Goal: Task Accomplishment & Management: Use online tool/utility

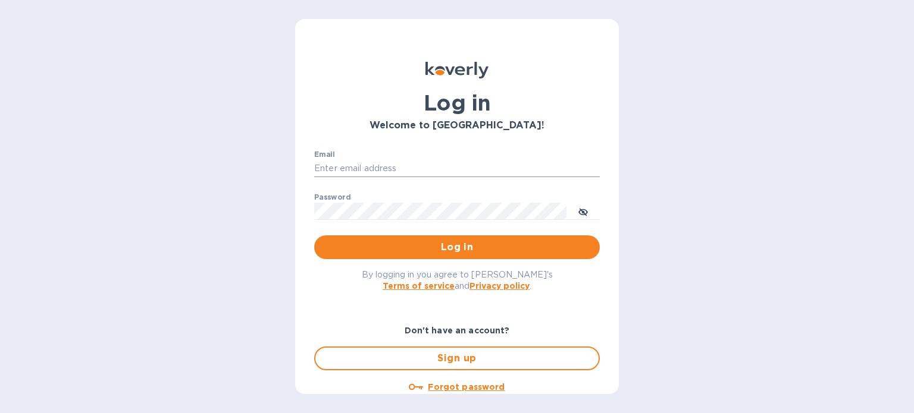
click at [433, 171] on input "Email" at bounding box center [457, 169] width 286 height 18
type input "pranjal@sweetrobo.com"
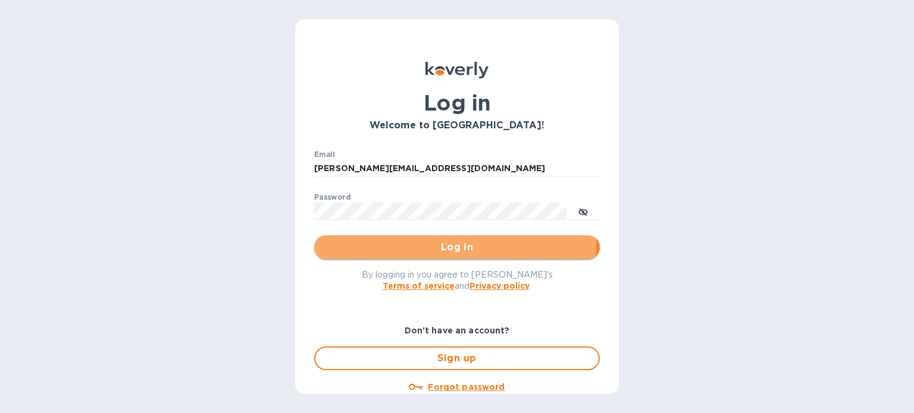
click at [412, 246] on span "Log in" at bounding box center [457, 247] width 266 height 14
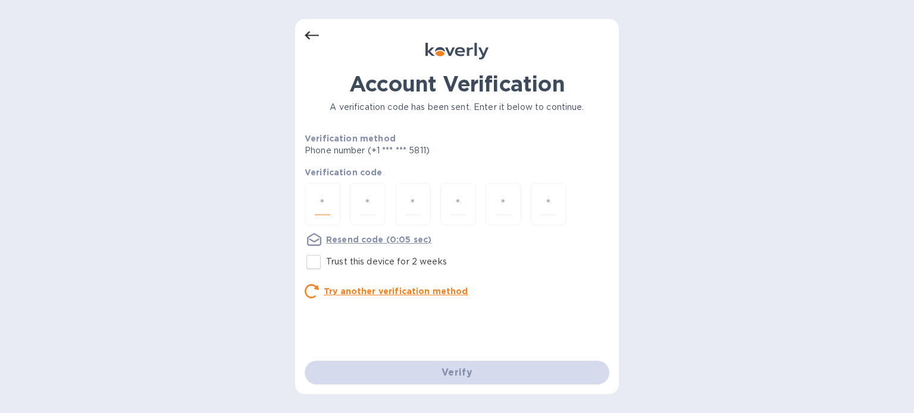
click at [321, 205] on input "number" at bounding box center [322, 204] width 15 height 22
type input "6"
type input "2"
type input "8"
type input "6"
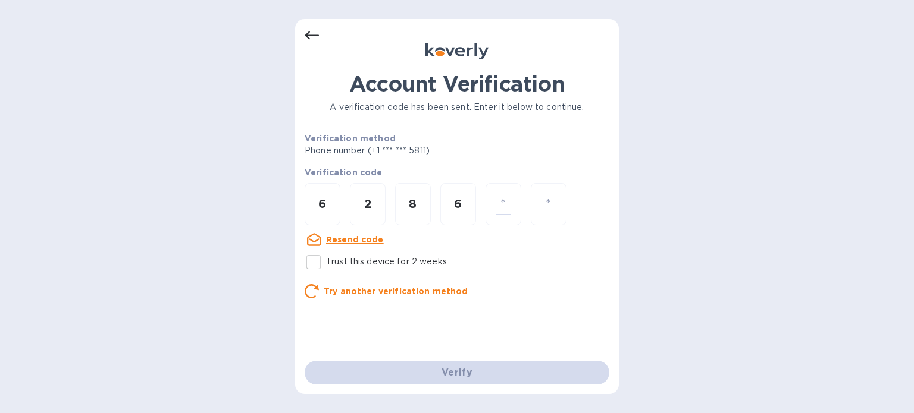
type input "8"
type input "5"
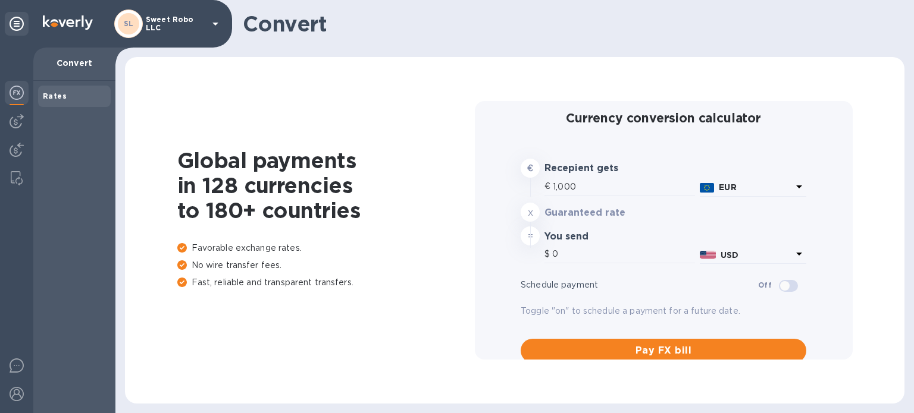
type input "1,186.52"
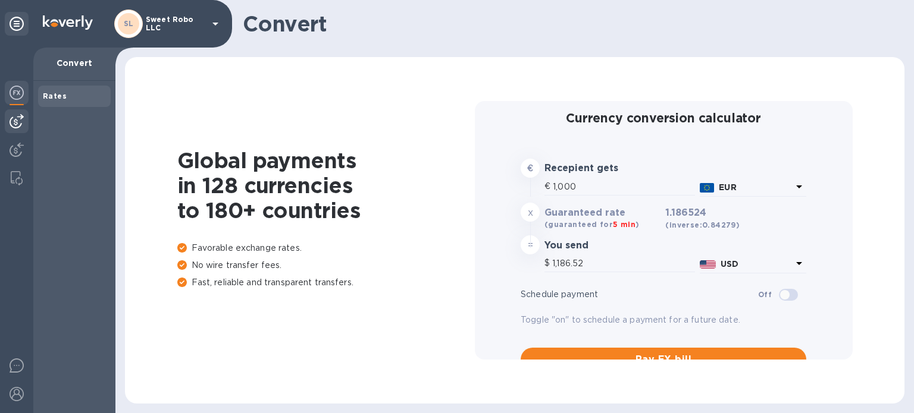
click at [17, 119] on img at bounding box center [17, 121] width 14 height 14
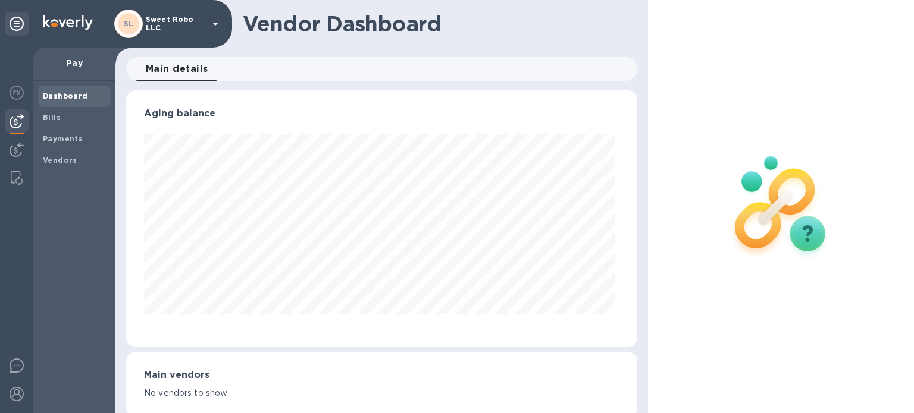
scroll to position [257, 506]
click at [48, 123] on span "Bills" at bounding box center [52, 118] width 18 height 12
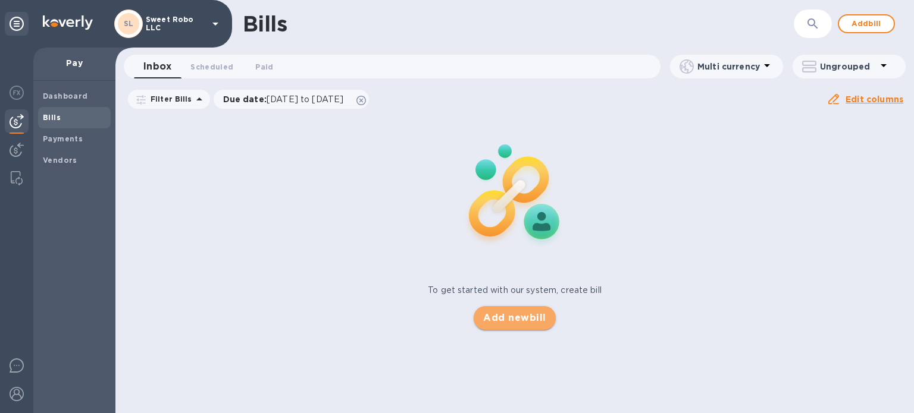
click at [533, 315] on span "Add new bill" at bounding box center [514, 318] width 62 height 14
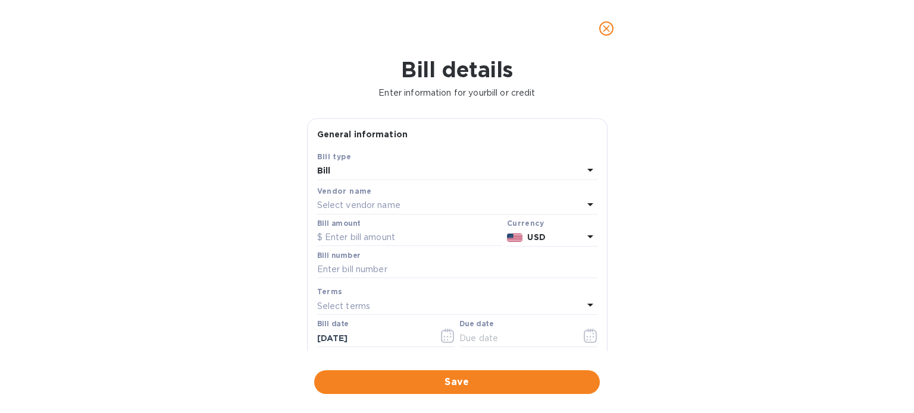
click at [398, 200] on p "Select vendor name" at bounding box center [358, 205] width 83 height 12
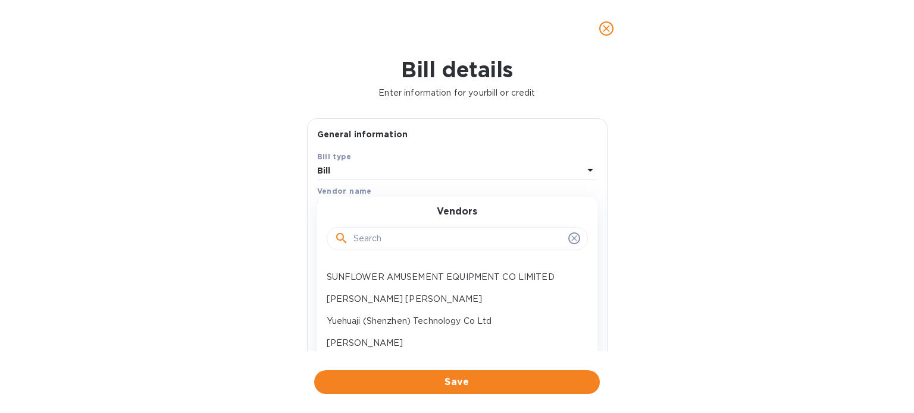
scroll to position [42, 0]
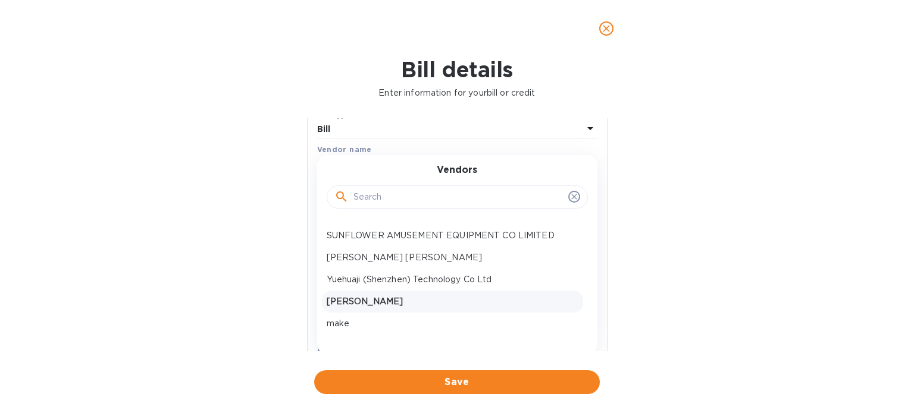
click at [377, 300] on p "[PERSON_NAME]" at bounding box center [453, 302] width 252 height 12
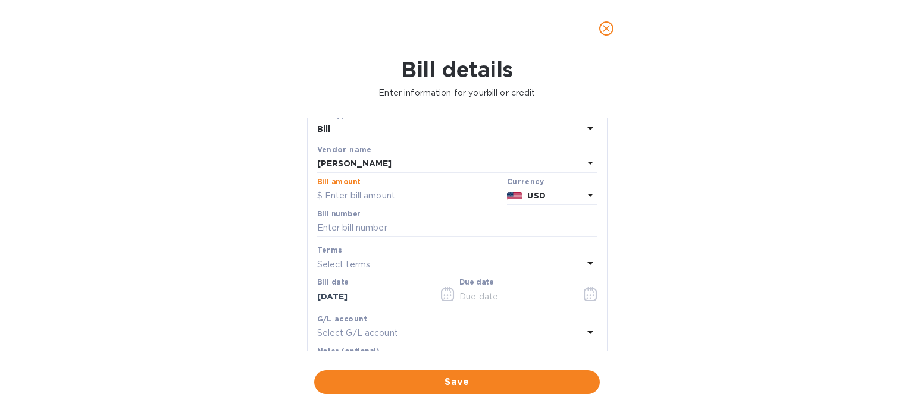
click at [385, 193] on input "text" at bounding box center [409, 196] width 185 height 18
type input "2,362.5"
click at [406, 232] on input "text" at bounding box center [457, 228] width 280 height 18
type input "3"
click at [406, 263] on div "Select terms" at bounding box center [450, 264] width 266 height 17
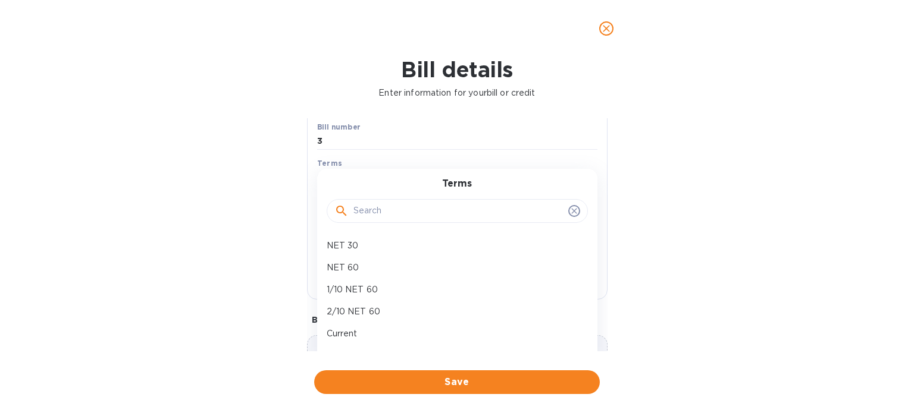
scroll to position [140, 0]
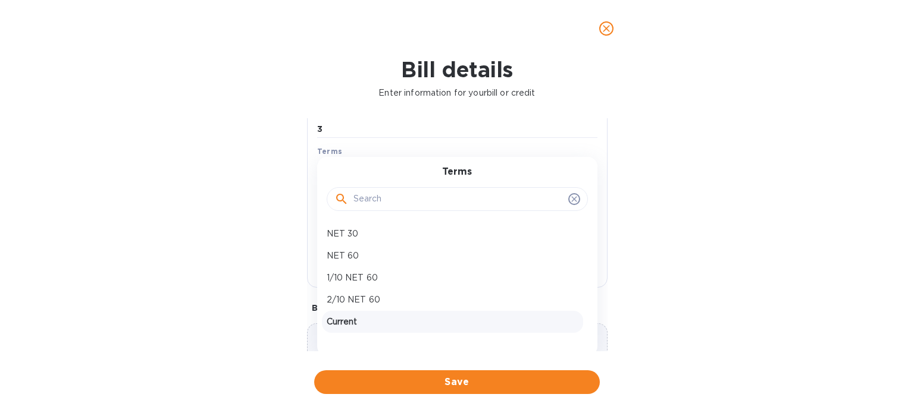
click at [367, 318] on p "Current" at bounding box center [453, 322] width 252 height 12
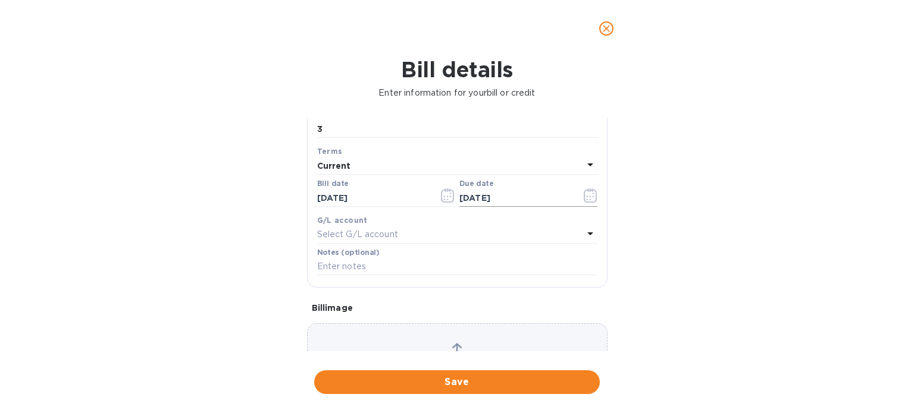
click at [586, 192] on icon "button" at bounding box center [591, 196] width 14 height 14
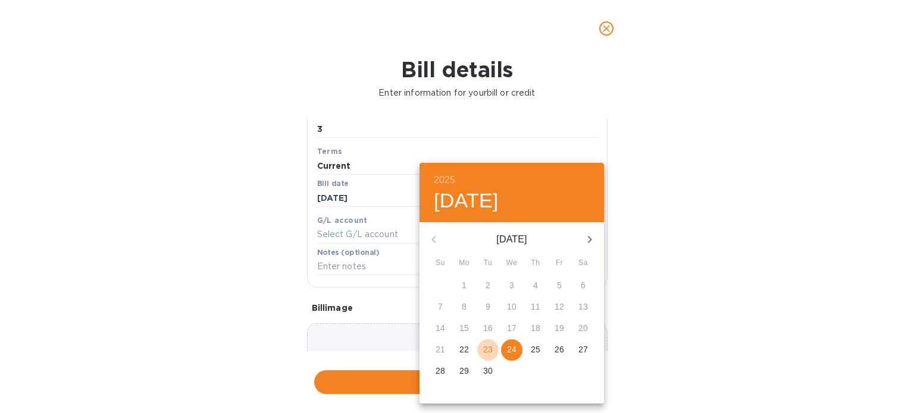
click at [487, 349] on p "23" at bounding box center [488, 350] width 10 height 12
type input "[DATE]"
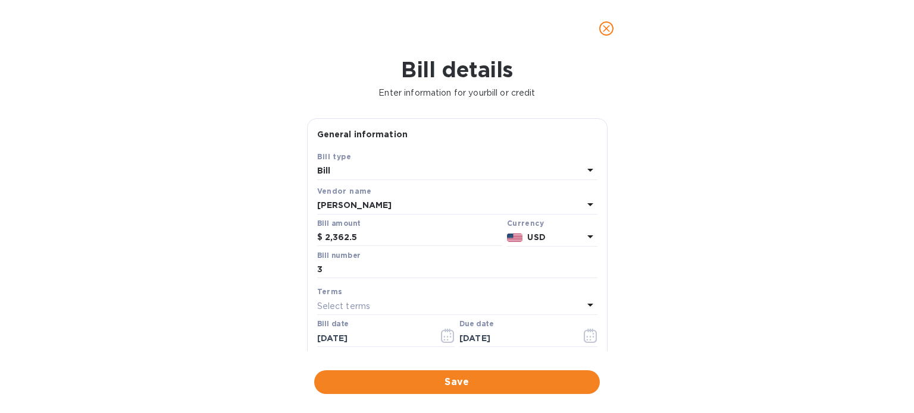
scroll to position [0, 0]
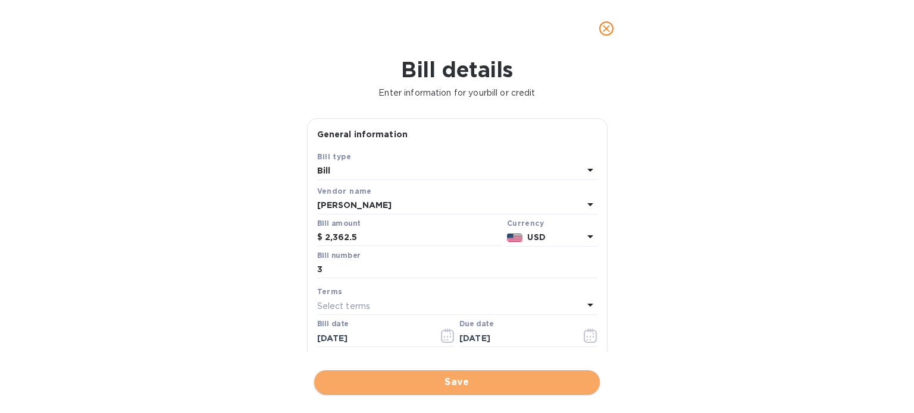
click at [451, 384] on span "Save" at bounding box center [457, 382] width 266 height 14
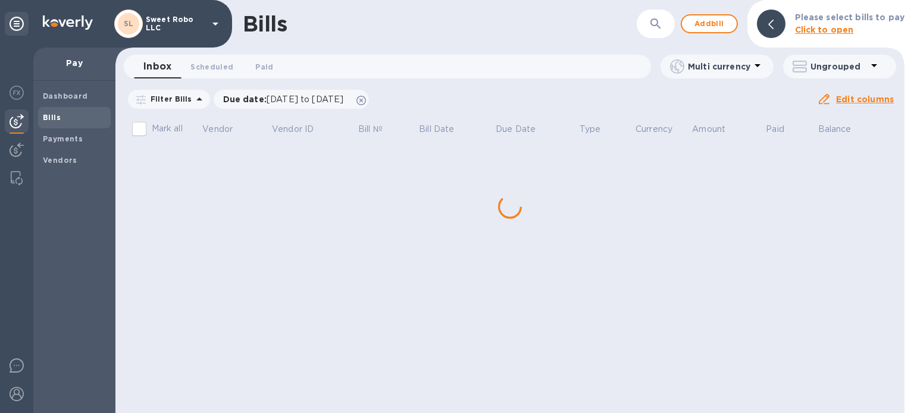
click at [195, 164] on div "Bills ​ Add bill Please select bills to pay Click to open Inbox 0 Scheduled 0 P…" at bounding box center [509, 206] width 789 height 413
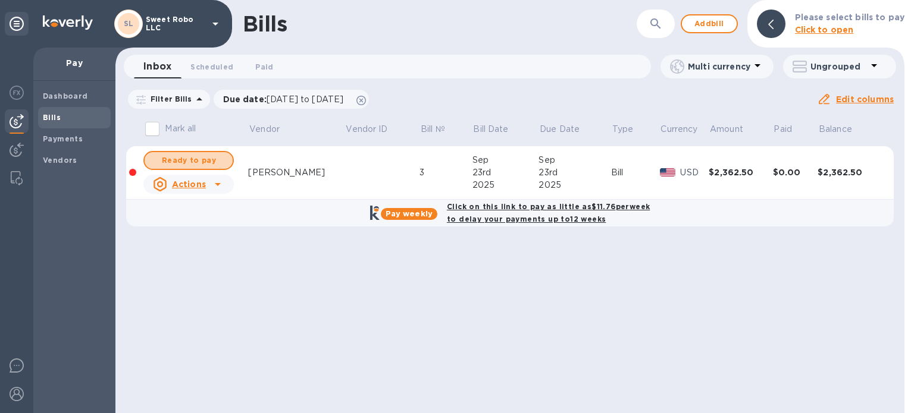
click at [195, 164] on span "Ready to pay" at bounding box center [188, 160] width 69 height 14
checkbox input "true"
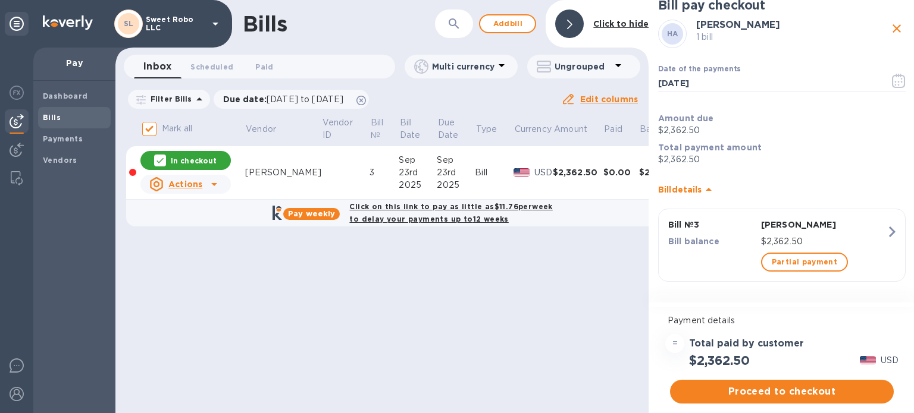
scroll to position [13, 0]
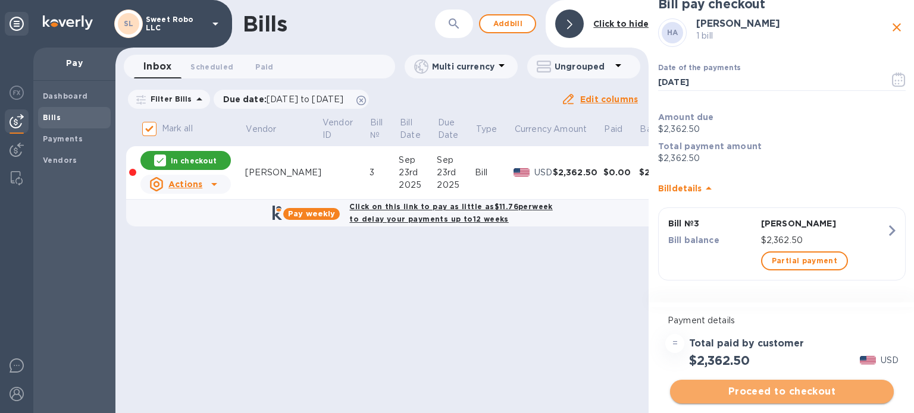
click at [761, 397] on span "Proceed to checkout" at bounding box center [781, 392] width 205 height 14
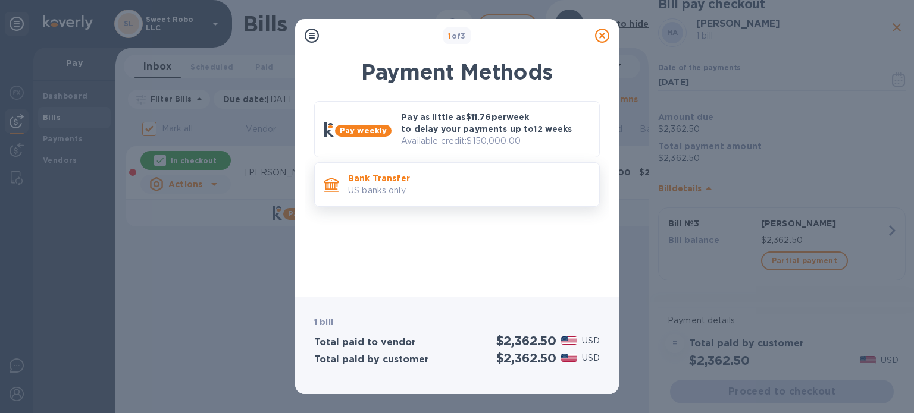
click at [468, 194] on p "US banks only." at bounding box center [468, 190] width 241 height 12
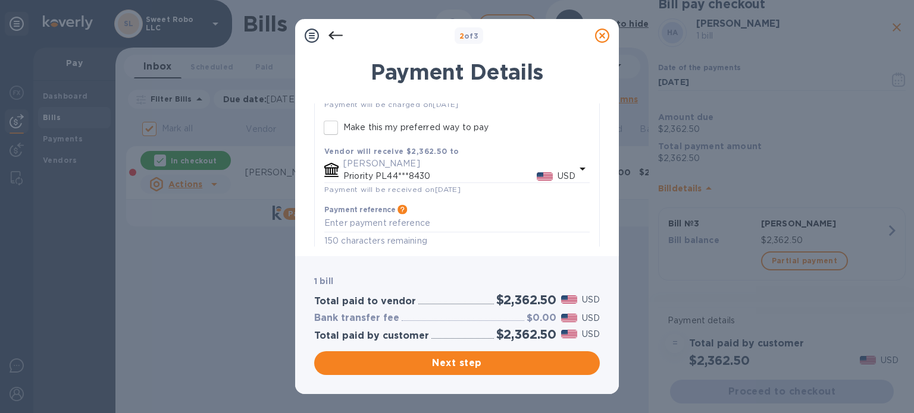
scroll to position [146, 0]
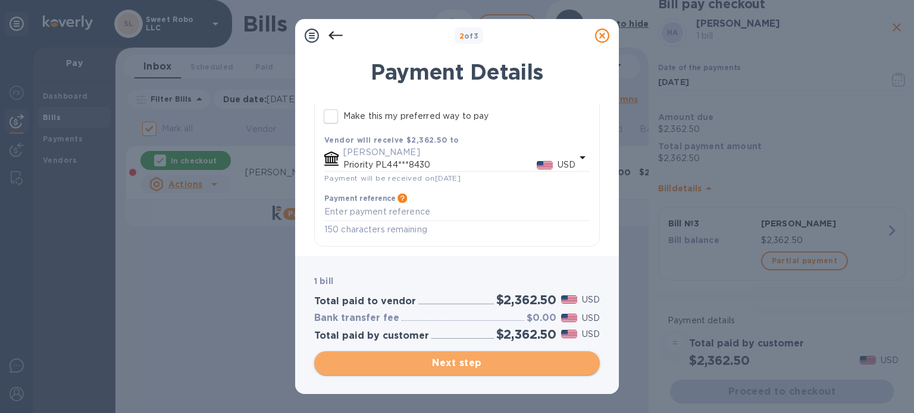
click at [485, 362] on span "Next step" at bounding box center [457, 363] width 266 height 14
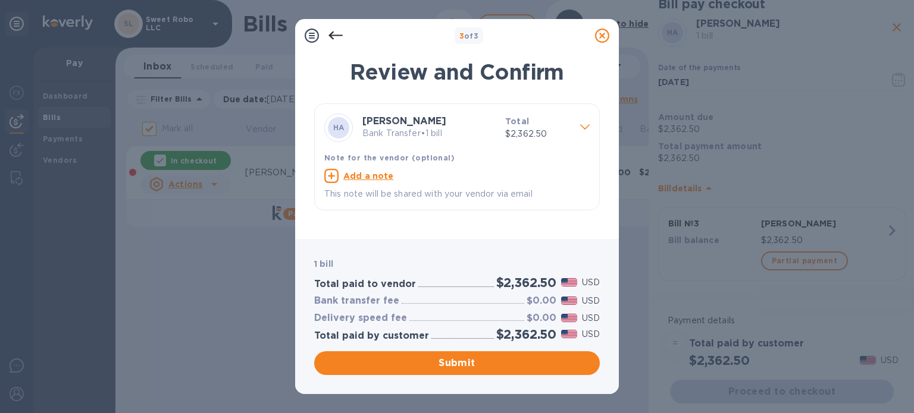
click at [587, 125] on icon at bounding box center [585, 126] width 10 height 5
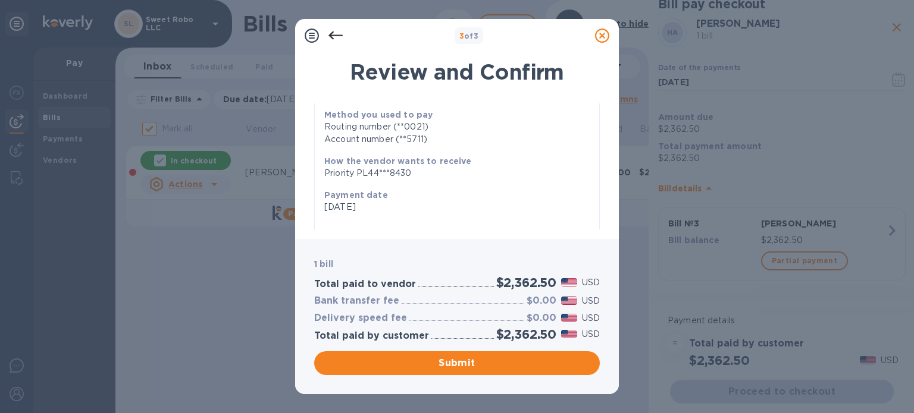
scroll to position [103, 0]
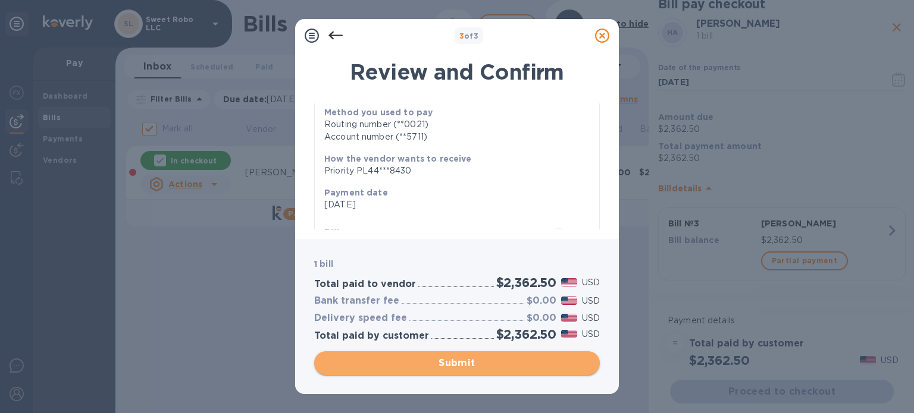
click at [476, 360] on span "Submit" at bounding box center [457, 363] width 266 height 14
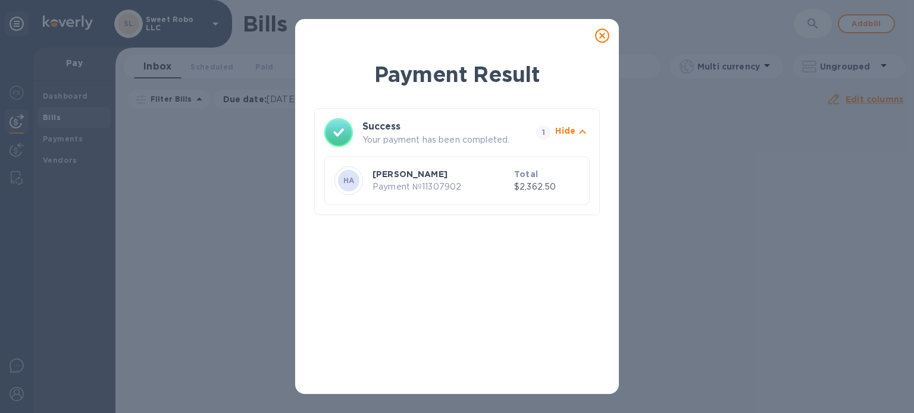
click at [600, 37] on icon at bounding box center [602, 36] width 14 height 14
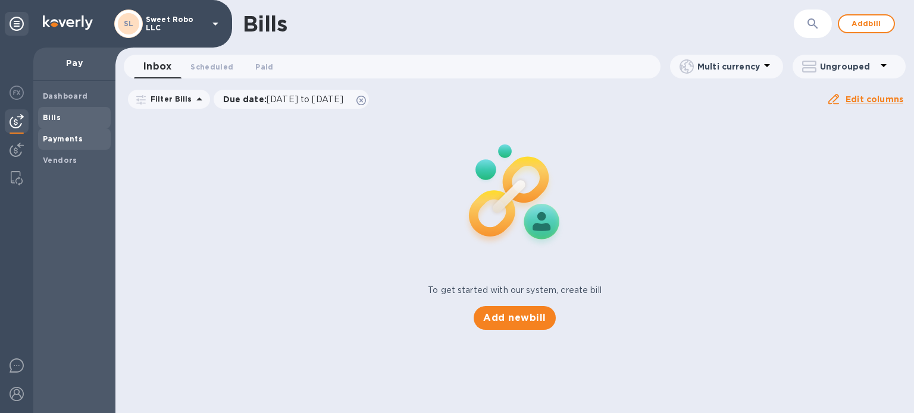
click at [59, 144] on span "Payments" at bounding box center [63, 139] width 40 height 12
